Goal: Information Seeking & Learning: Learn about a topic

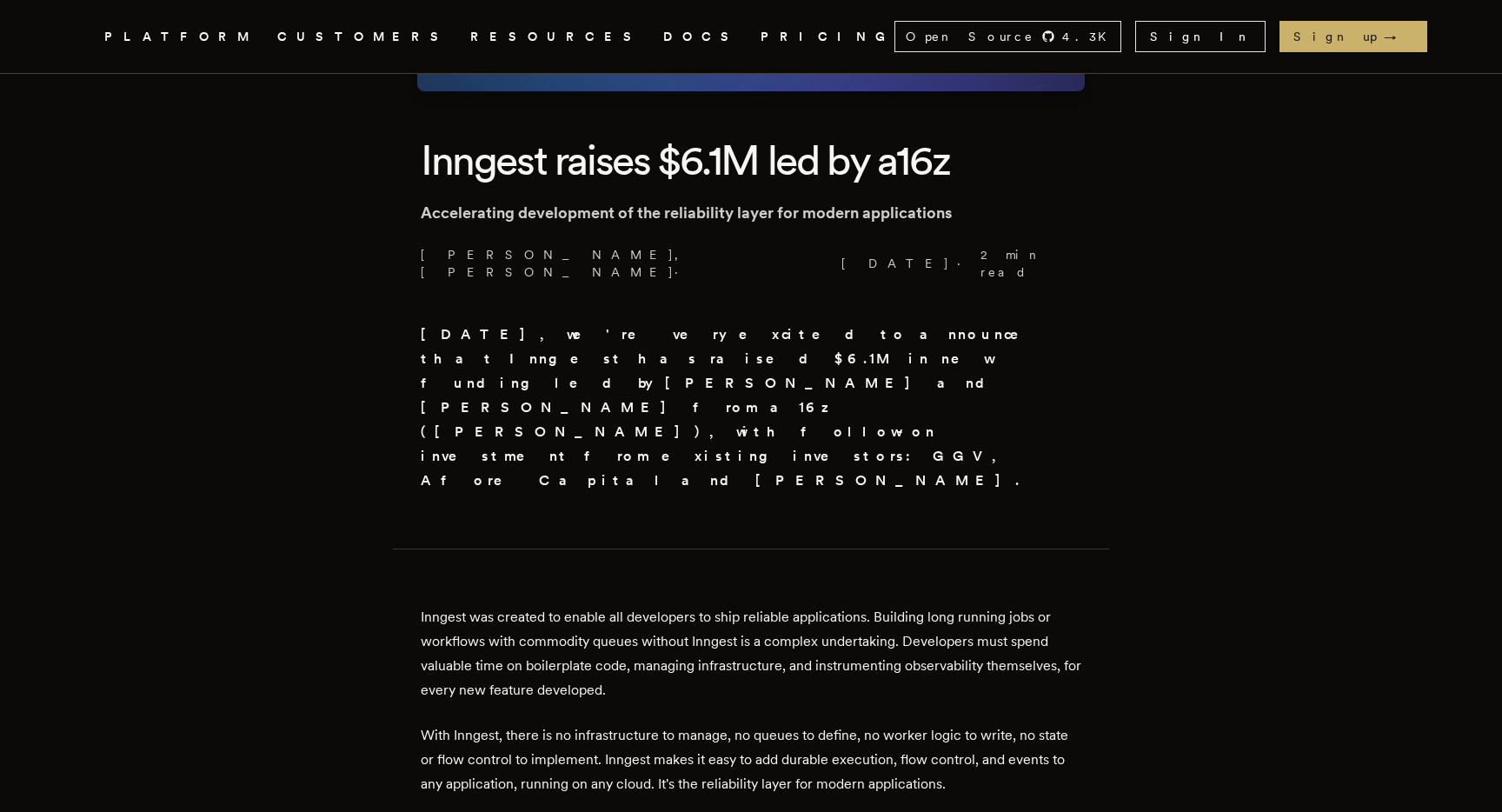
scroll to position [415, 0]
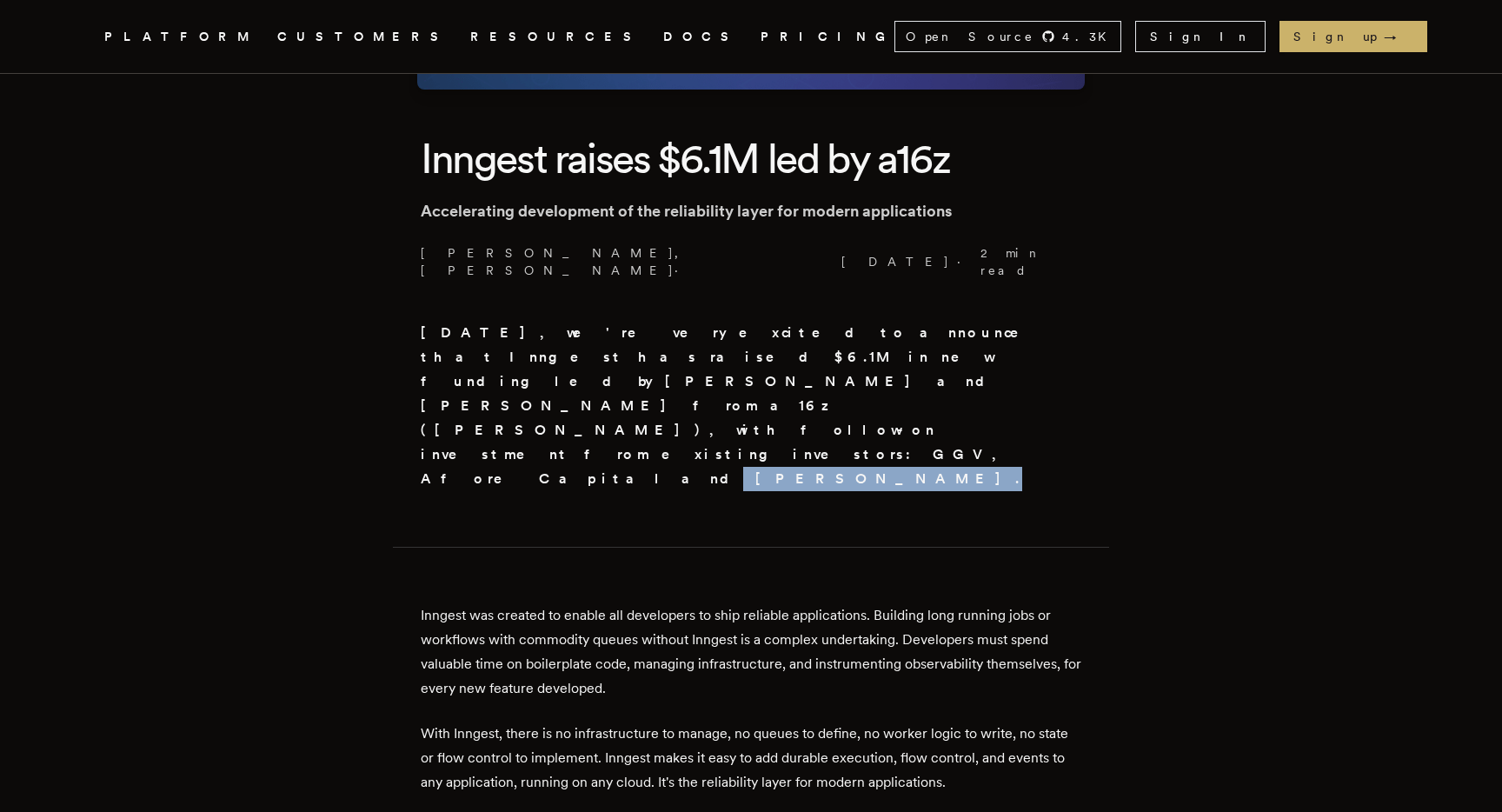
drag, startPoint x: 647, startPoint y: 322, endPoint x: 751, endPoint y: 325, distance: 104.0
click at [751, 325] on strong "[DATE], we're very excited to announce that Inngest has raised $6.1M in new fun…" at bounding box center [731, 405] width 622 height 163
copy strong "[PERSON_NAME]"
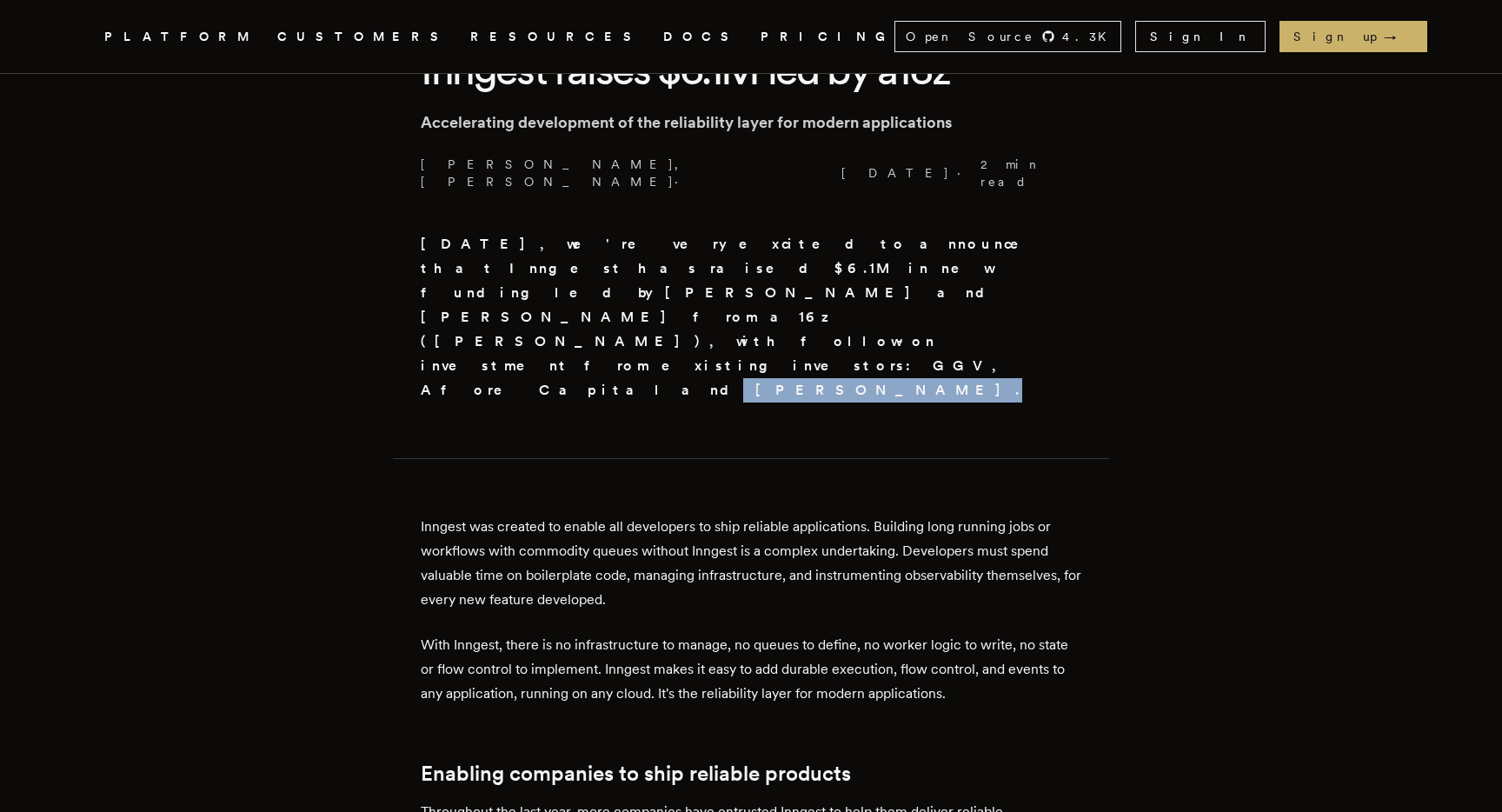
scroll to position [505, 0]
click at [747, 513] on p "Inngest was created to enable all developers to ship reliable applications. Bui…" at bounding box center [751, 562] width 660 height 98
click at [671, 232] on p "[DATE], we're very excited to announce that Inngest has raised $6.1M in new fun…" at bounding box center [751, 316] width 660 height 170
click at [698, 632] on p "With Inngest, there is no infrastructure to manage, no queues to define, no wor…" at bounding box center [751, 668] width 660 height 73
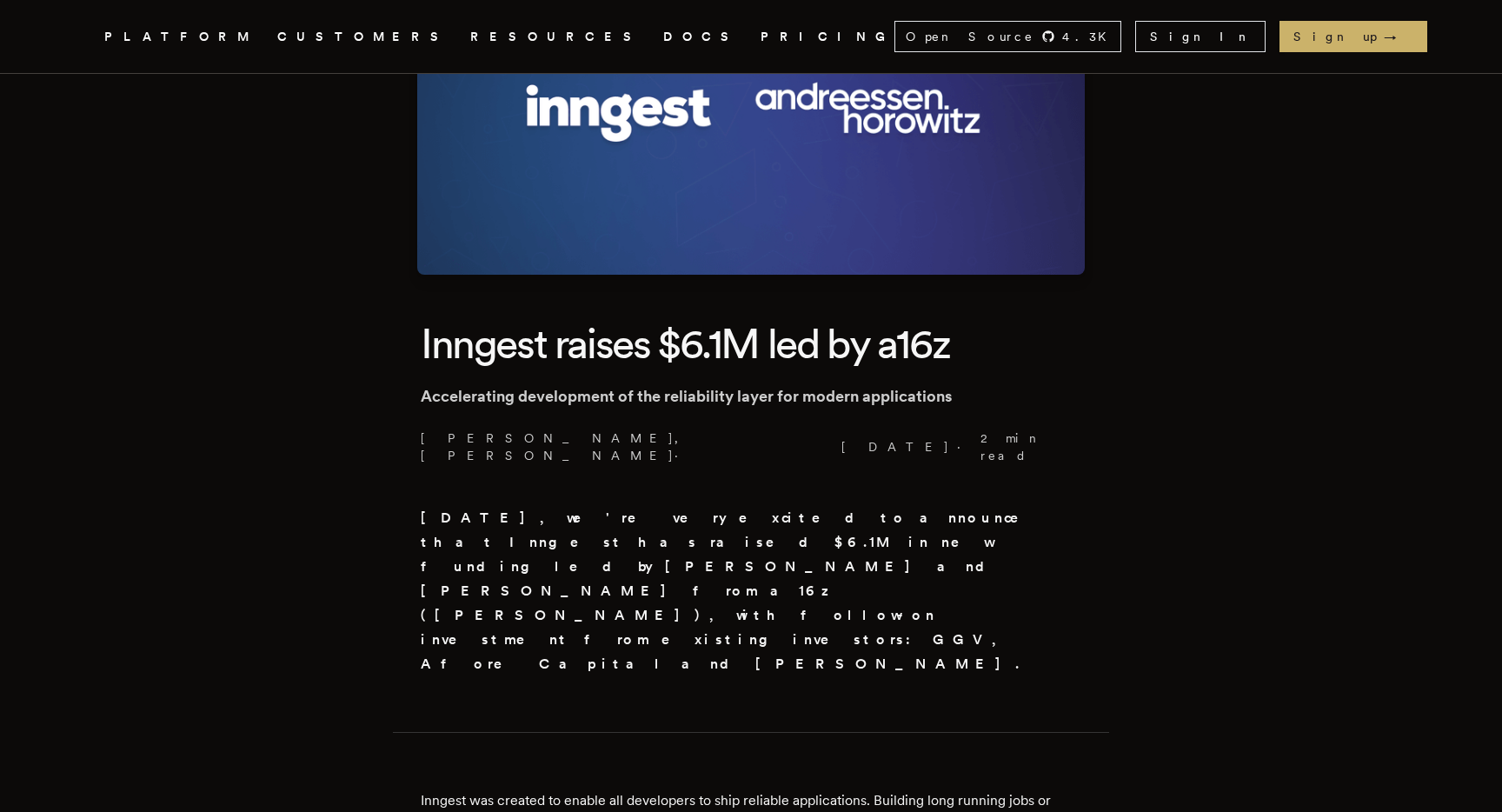
scroll to position [0, 0]
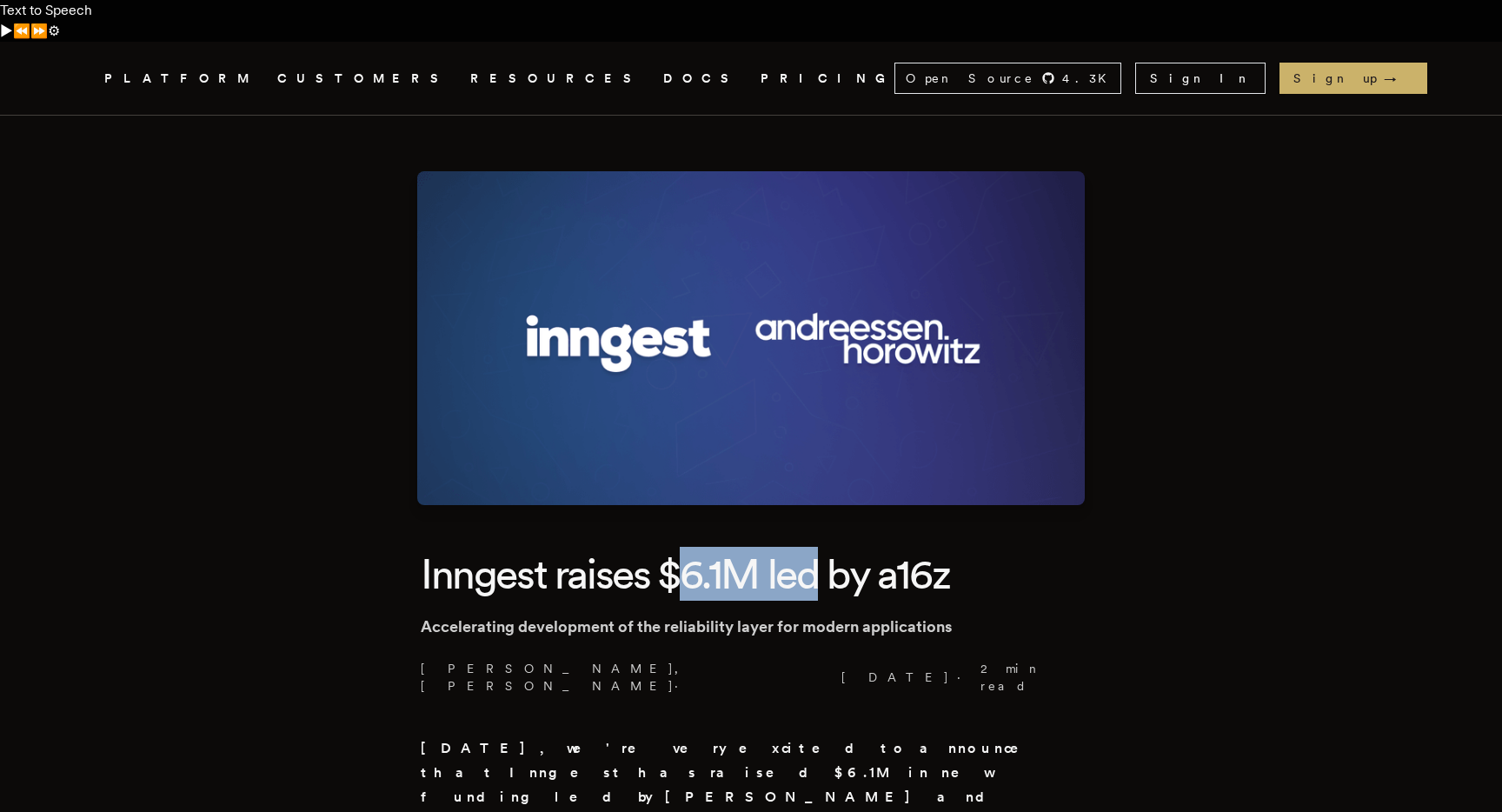
drag, startPoint x: 685, startPoint y: 527, endPoint x: 827, endPoint y: 534, distance: 142.2
click at [827, 547] on h1 "Inngest raises $6.1M led by a16z" at bounding box center [751, 574] width 660 height 54
click at [770, 547] on h1 "Inngest raises $6.1M led by a16z" at bounding box center [751, 574] width 660 height 54
click at [84, 68] on icon ".cls-1 { fill: #FAFAF9; }" at bounding box center [84, 78] width 0 height 21
